Goal: Task Accomplishment & Management: Manage account settings

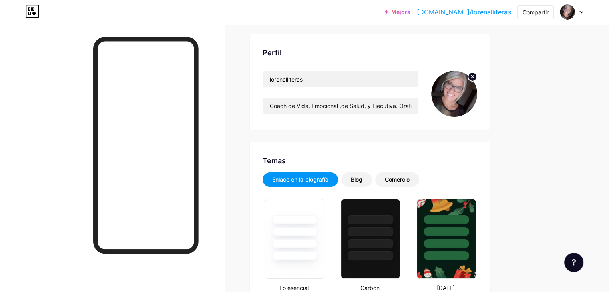
scroll to position [40, 0]
click at [569, 10] on img at bounding box center [567, 12] width 13 height 13
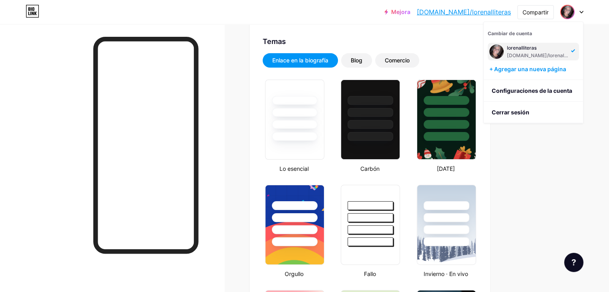
scroll to position [160, 0]
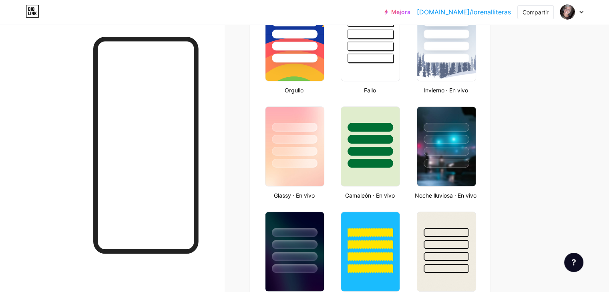
scroll to position [441, 0]
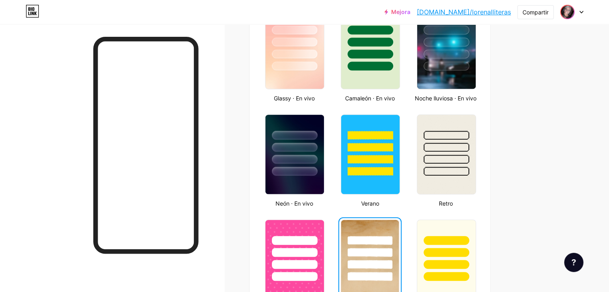
click at [571, 13] on img at bounding box center [567, 12] width 13 height 13
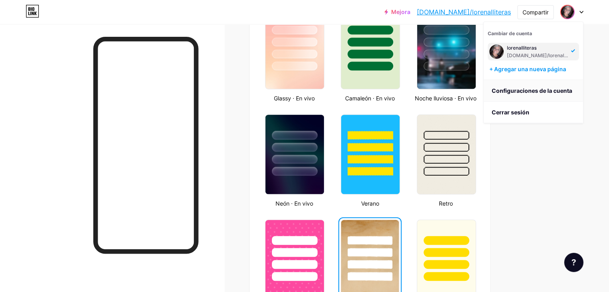
click at [535, 90] on font "Configuraciones de la cuenta" at bounding box center [532, 90] width 80 height 7
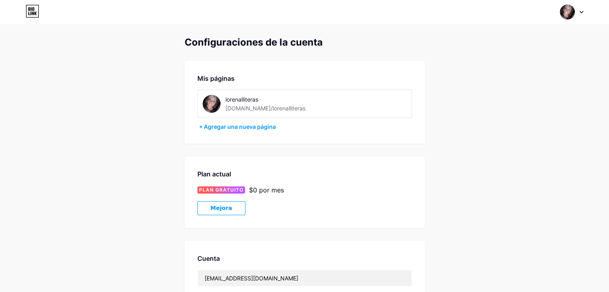
click at [565, 13] on img at bounding box center [567, 11] width 15 height 15
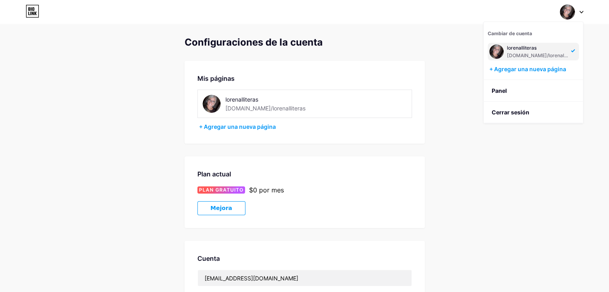
click at [546, 52] on font "[DOMAIN_NAME]/lorenalliteras" at bounding box center [542, 55] width 71 height 6
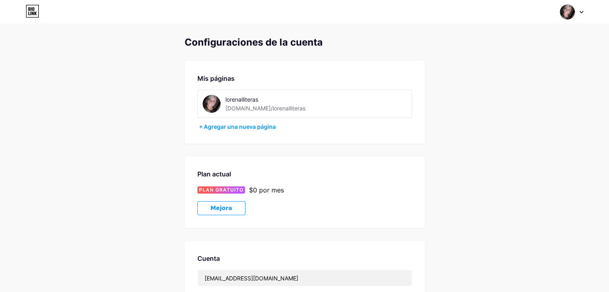
click at [581, 12] on icon at bounding box center [581, 12] width 3 height 2
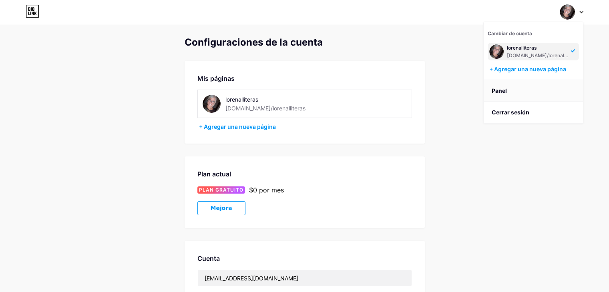
click at [508, 94] on link "Panel" at bounding box center [533, 91] width 99 height 22
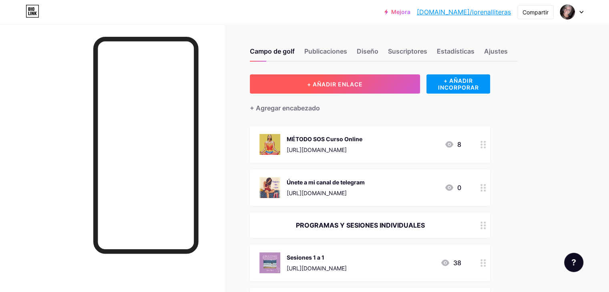
click at [363, 86] on font "+ AÑADIR ENLACE" at bounding box center [335, 84] width 56 height 7
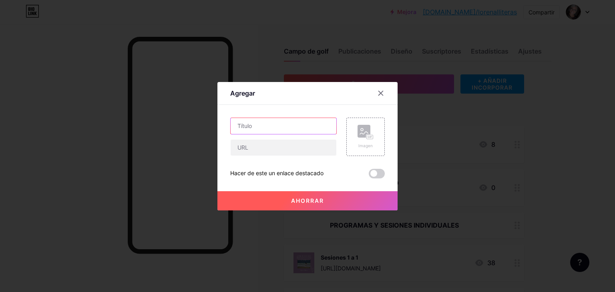
click at [253, 129] on input "text" at bounding box center [284, 126] width 106 height 16
type input "E"
type input "Mujeres sin Capa.Encuentro de Celebración"
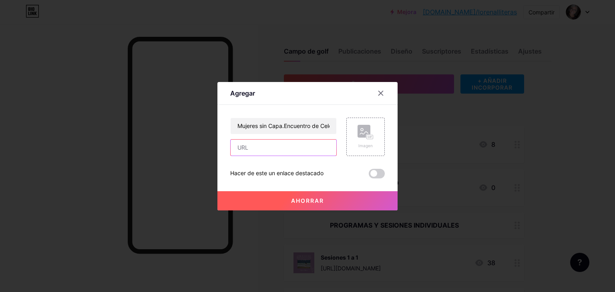
click at [248, 148] on input "text" at bounding box center [284, 148] width 106 height 16
paste input "[URL][DOMAIN_NAME]"
type input "[URL][DOMAIN_NAME]"
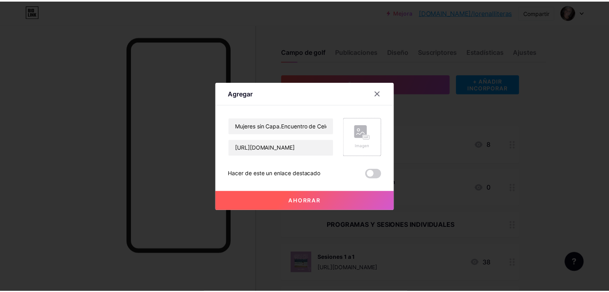
scroll to position [0, 0]
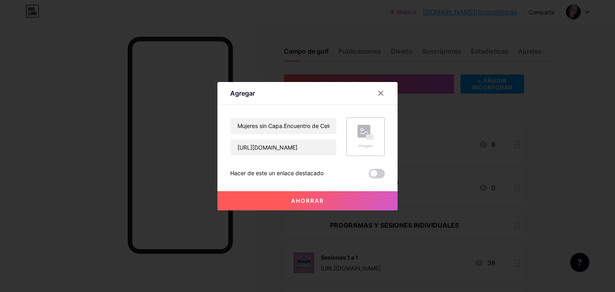
click at [364, 149] on div "Imagen" at bounding box center [365, 137] width 38 height 38
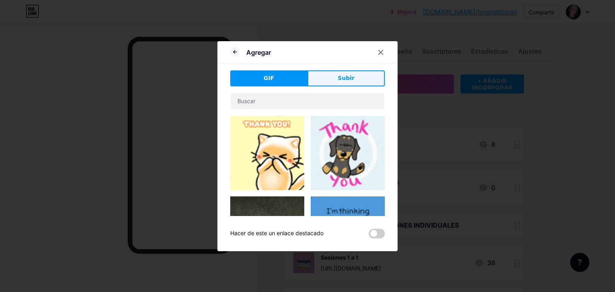
click at [358, 84] on button "Subir" at bounding box center [346, 78] width 77 height 16
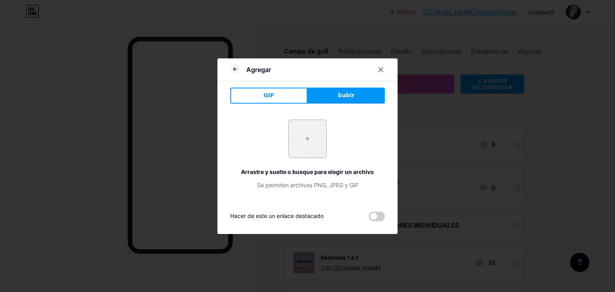
click at [353, 94] on button "Subir" at bounding box center [346, 96] width 77 height 16
click at [338, 93] on button "Subir" at bounding box center [346, 96] width 77 height 16
click at [308, 138] on input "file" at bounding box center [308, 139] width 38 height 38
click at [313, 141] on input "file" at bounding box center [308, 139] width 38 height 38
type input "C:\fakepath\Carrusel para instagram retiro espiritual collage vintage (1).png"
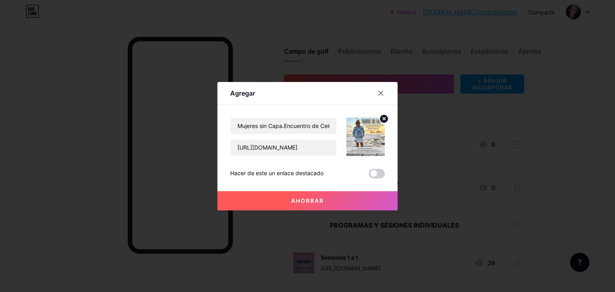
click at [306, 202] on font "Ahorrar" at bounding box center [307, 200] width 33 height 7
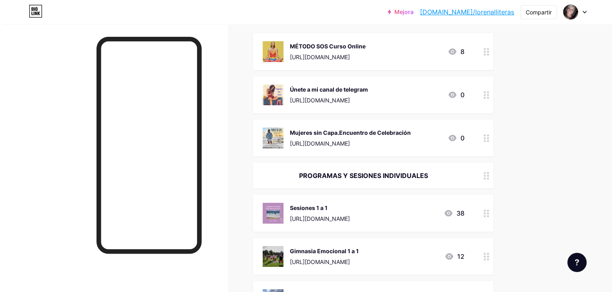
scroll to position [80, 0]
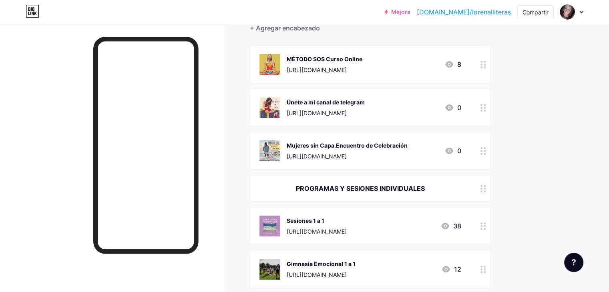
click at [347, 154] on font "[URL][DOMAIN_NAME]" at bounding box center [317, 156] width 60 height 7
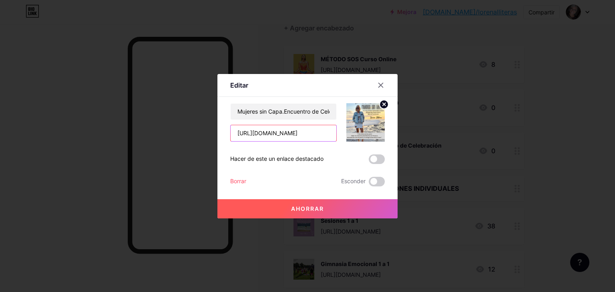
scroll to position [0, 393]
drag, startPoint x: 237, startPoint y: 132, endPoint x: 359, endPoint y: 136, distance: 121.8
click at [358, 133] on div "Mujeres sin Capa.Encuentro de Celebración [URL][DOMAIN_NAME]" at bounding box center [307, 122] width 155 height 38
paste input "[URL][DOMAIN_NAME]"
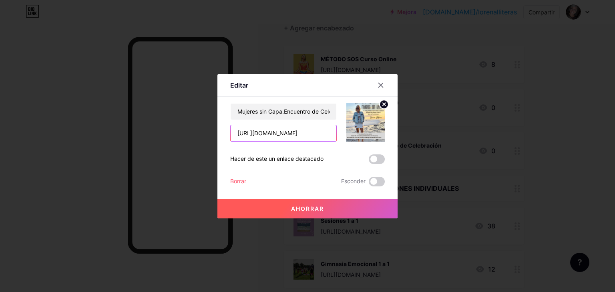
scroll to position [0, 150]
type input "[URL][DOMAIN_NAME]"
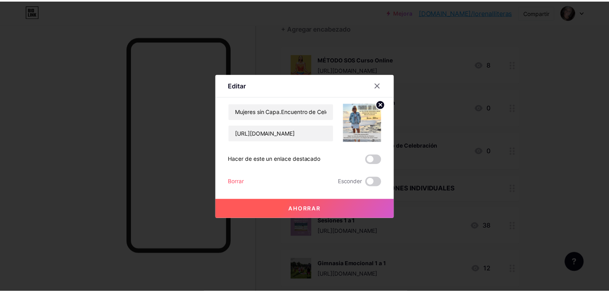
scroll to position [0, 0]
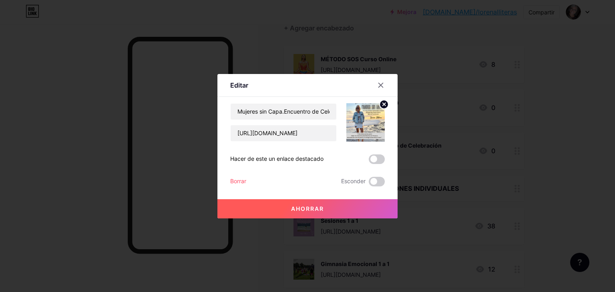
click at [307, 207] on font "Ahorrar" at bounding box center [307, 208] width 33 height 7
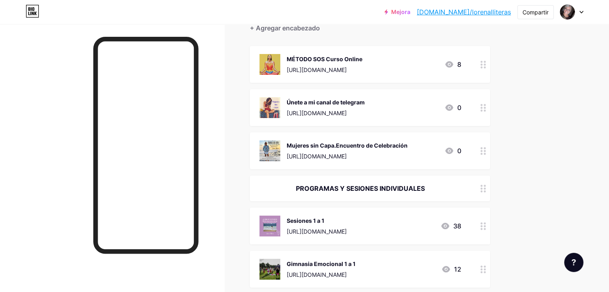
click at [347, 155] on font "[URL][DOMAIN_NAME]" at bounding box center [317, 156] width 60 height 7
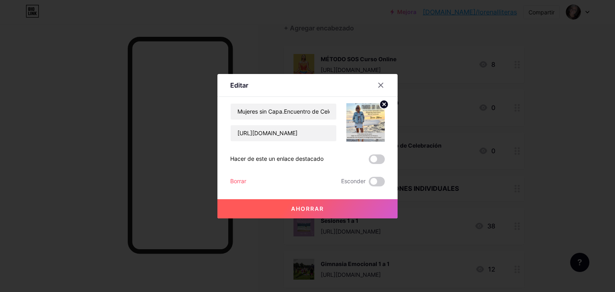
click at [317, 205] on font "Ahorrar" at bounding box center [307, 208] width 33 height 7
